Goal: Information Seeking & Learning: Learn about a topic

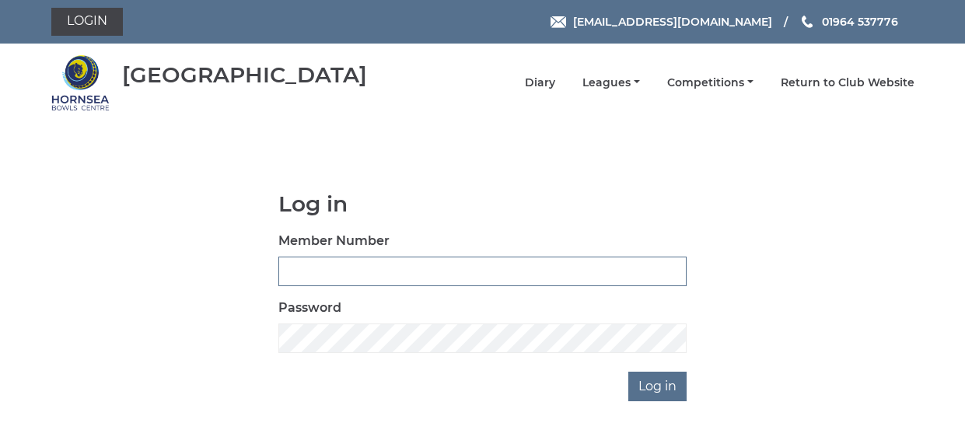
click at [395, 263] on input "Member Number" at bounding box center [482, 272] width 408 height 30
type input "0616"
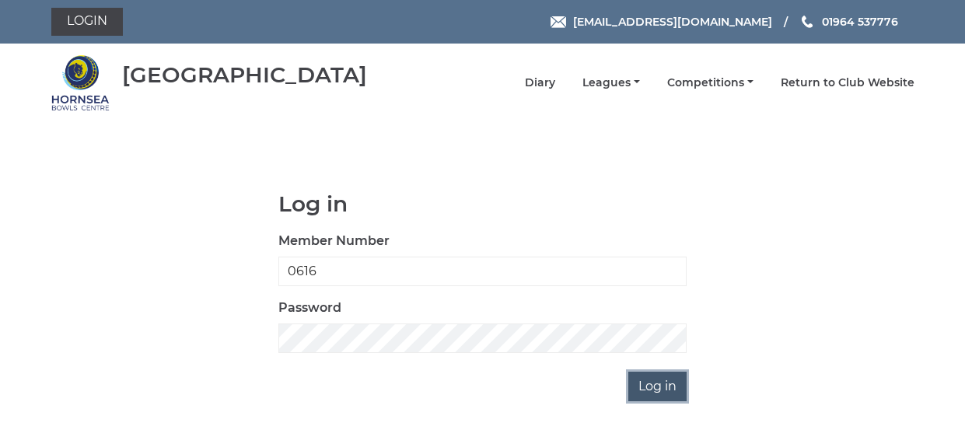
click at [655, 377] on input "Log in" at bounding box center [657, 387] width 58 height 30
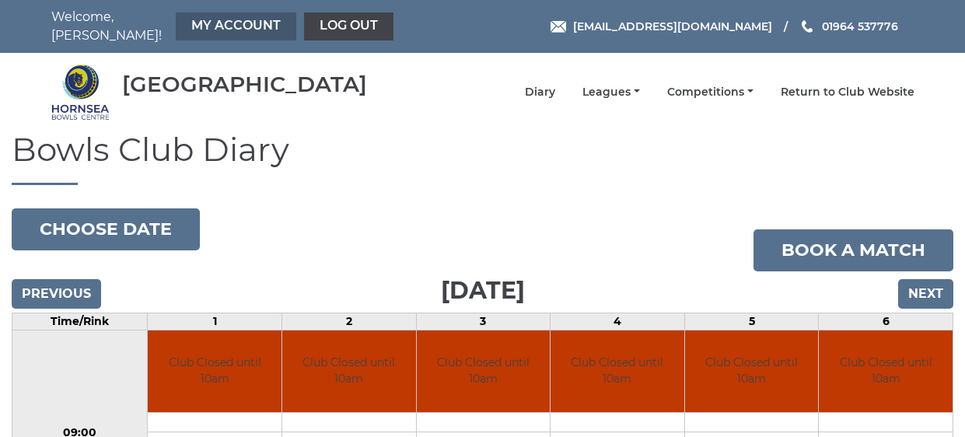
click at [255, 19] on link "My Account" at bounding box center [236, 26] width 121 height 28
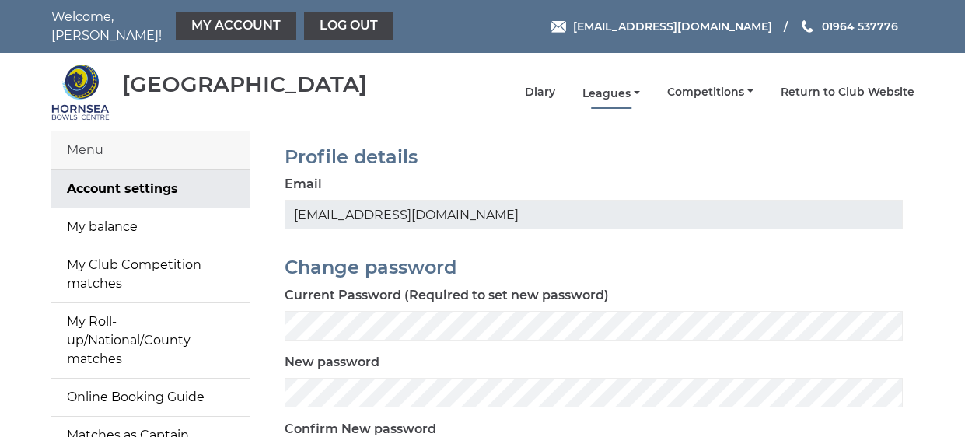
click at [621, 86] on link "Leagues" at bounding box center [611, 93] width 58 height 15
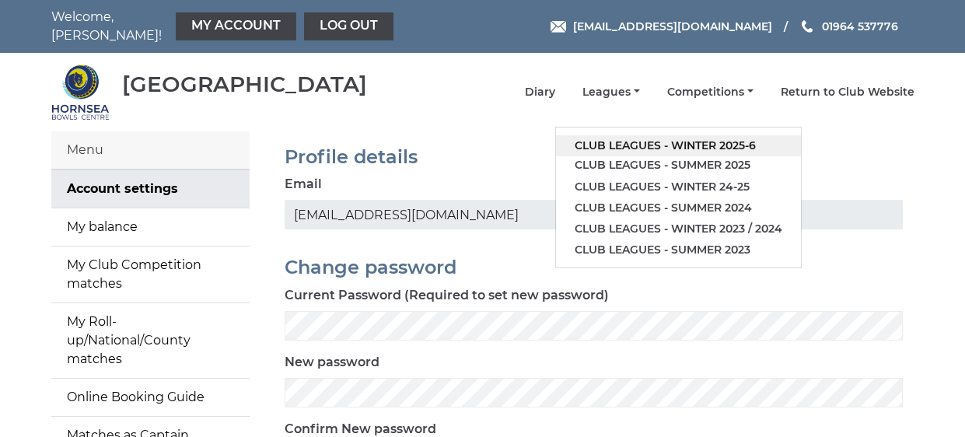
click at [716, 135] on link "Club leagues - Winter 2025-6" at bounding box center [678, 145] width 245 height 21
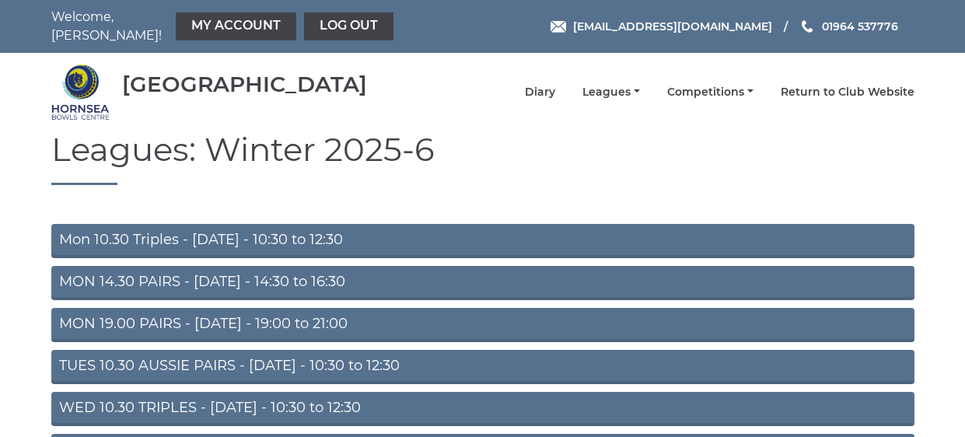
click at [259, 267] on link "MON 14.30 PAIRS - Monday - 14:30 to 16:30" at bounding box center [482, 283] width 863 height 34
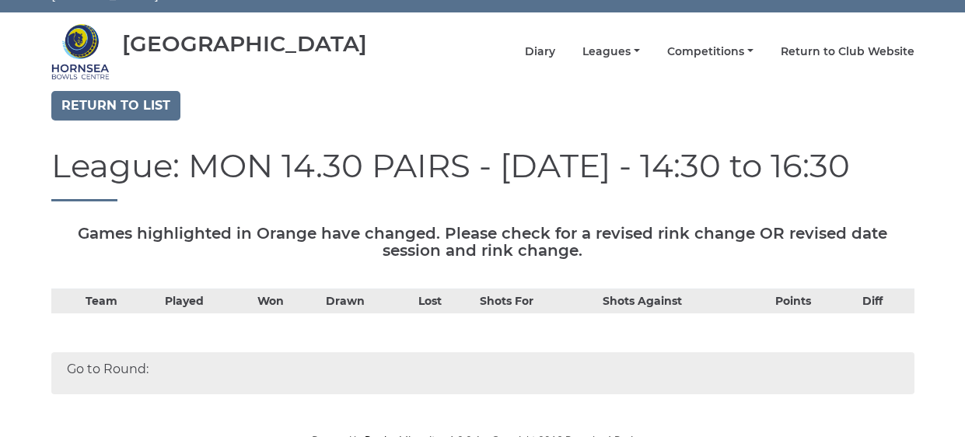
scroll to position [41, 0]
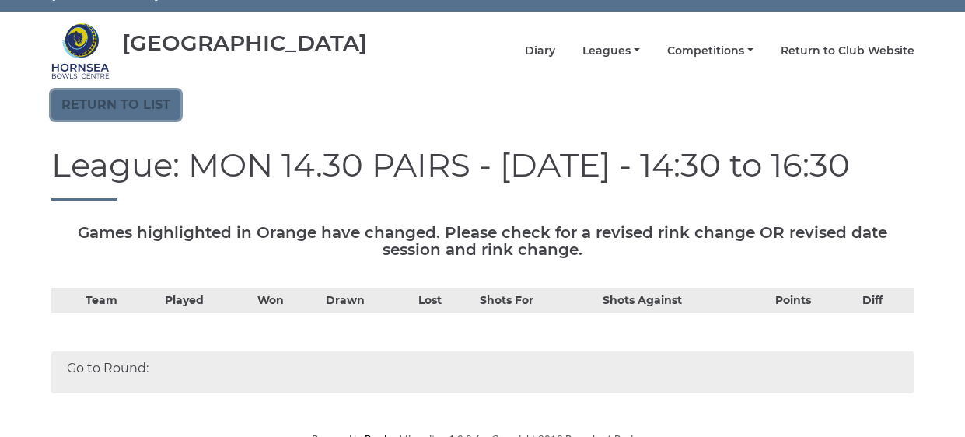
click at [96, 92] on link "Return to list" at bounding box center [115, 105] width 129 height 30
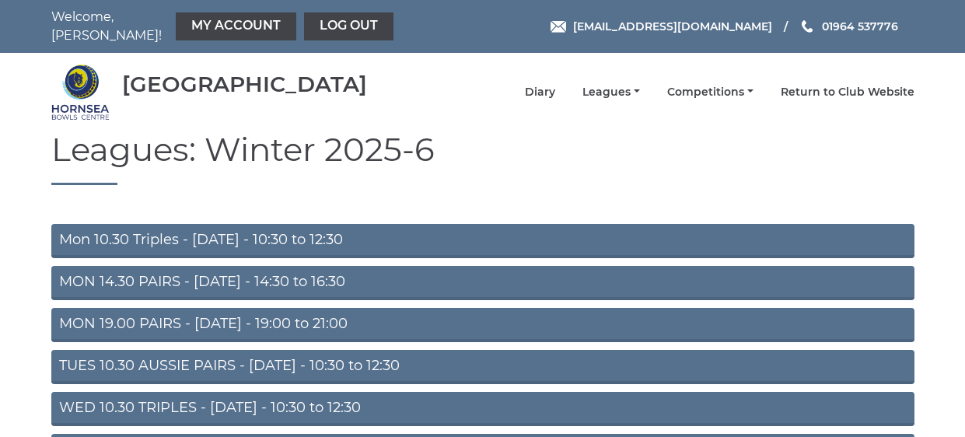
click at [167, 228] on link "Mon 10.30 Triples - Monday - 10:30 to 12:30" at bounding box center [482, 241] width 863 height 34
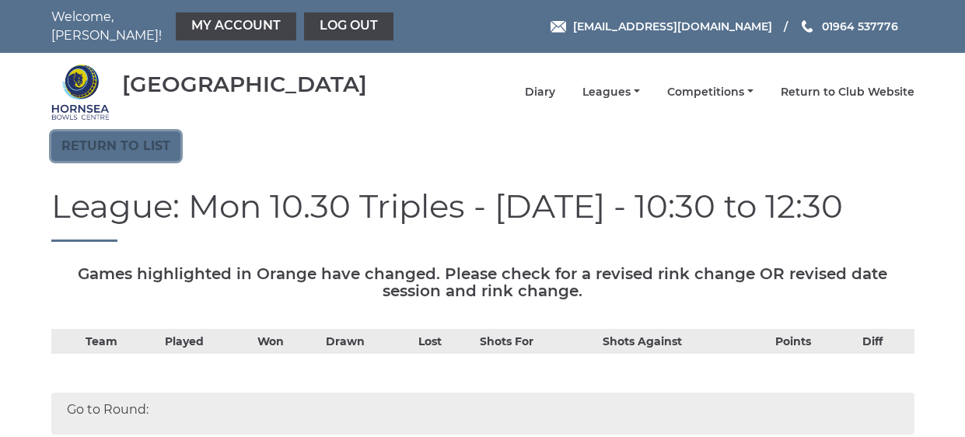
click at [110, 132] on link "Return to list" at bounding box center [115, 146] width 129 height 30
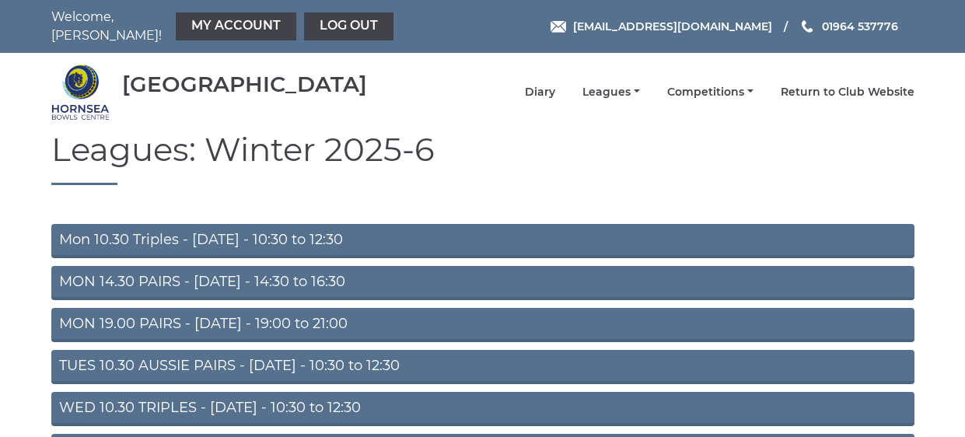
click at [129, 312] on link "MON 19.00 PAIRS - Monday - 19:00 to 21:00" at bounding box center [482, 325] width 863 height 34
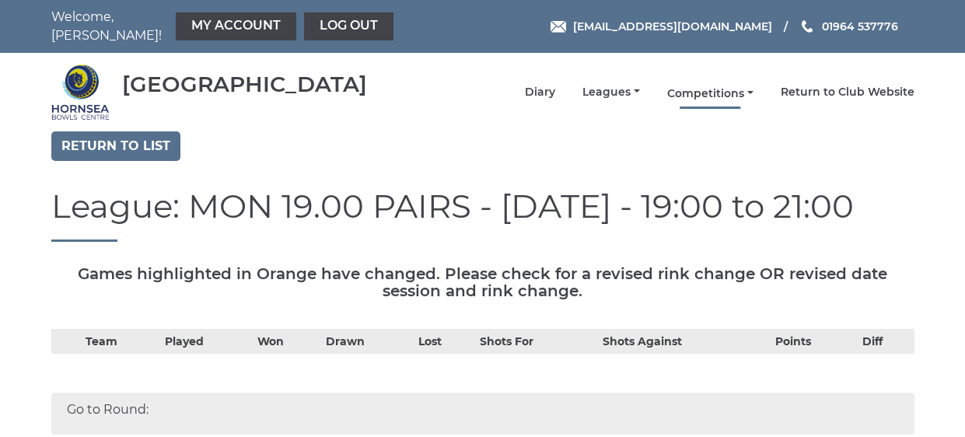
click at [682, 86] on link "Competitions" at bounding box center [710, 93] width 86 height 15
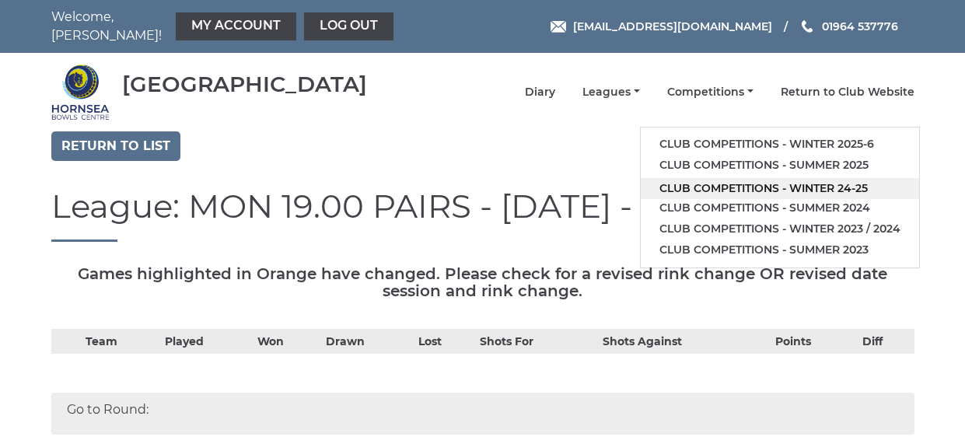
click at [807, 179] on link "Club competitions - Winter 24-25" at bounding box center [780, 188] width 278 height 21
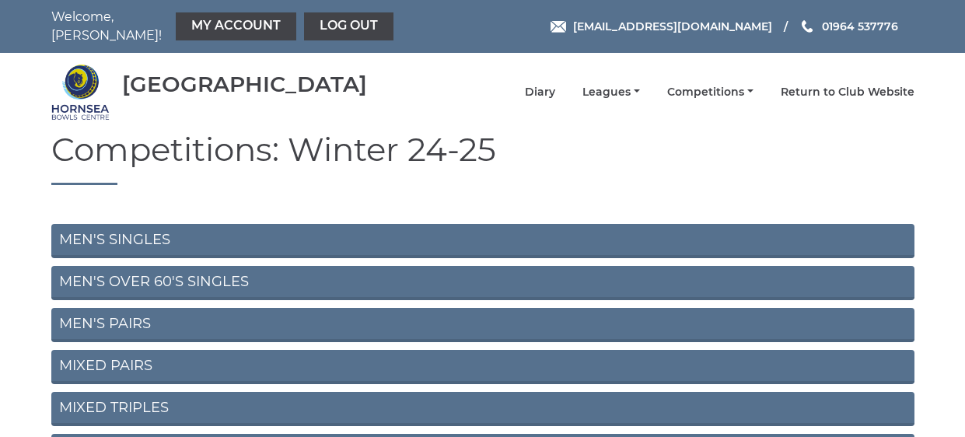
click at [87, 316] on link "MEN'S PAIRS" at bounding box center [482, 325] width 863 height 34
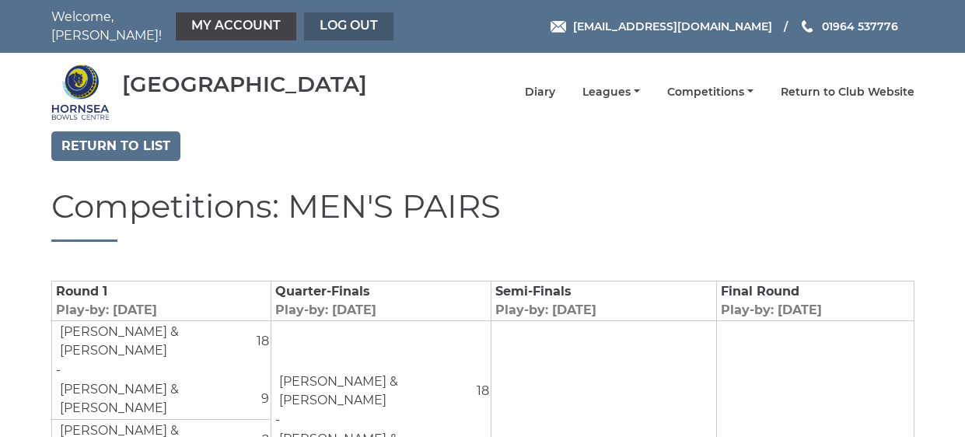
click at [332, 14] on link "Log out" at bounding box center [348, 26] width 89 height 28
